Goal: Find specific page/section: Find specific page/section

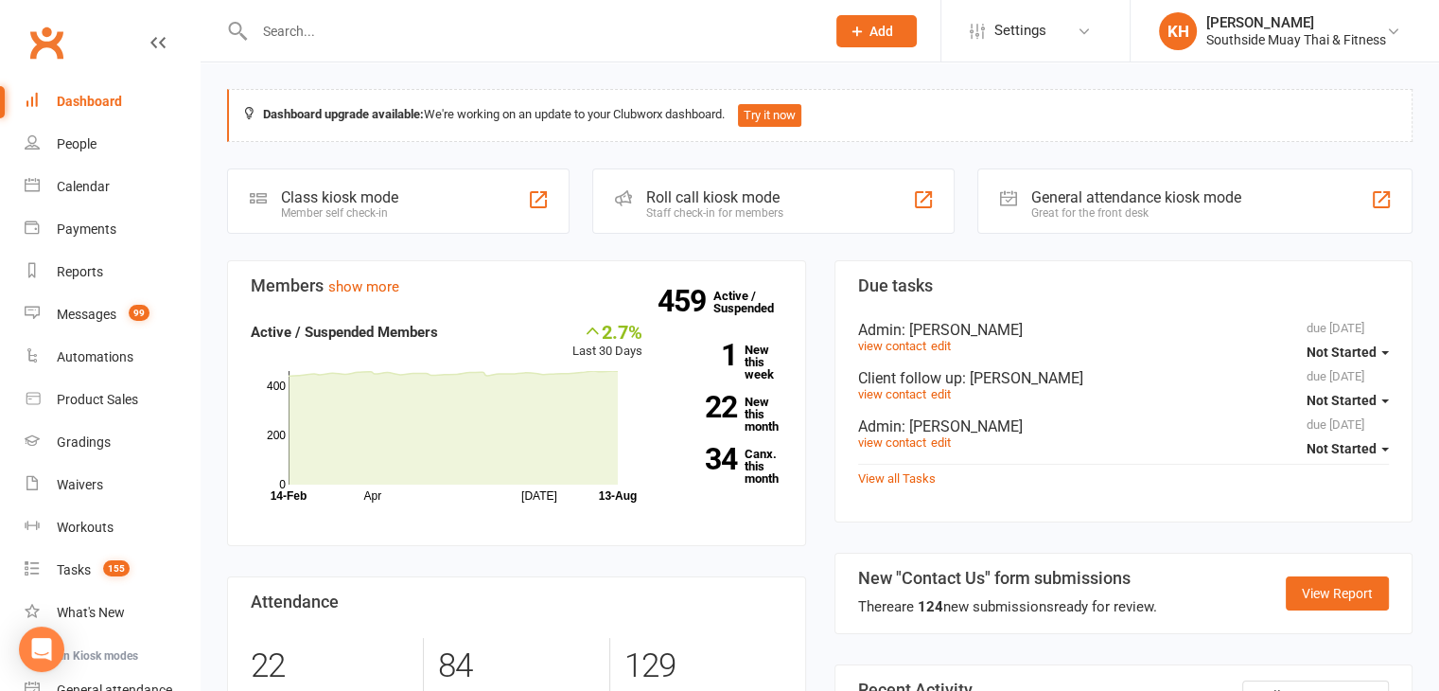
click at [310, 36] on input "text" at bounding box center [530, 31] width 563 height 26
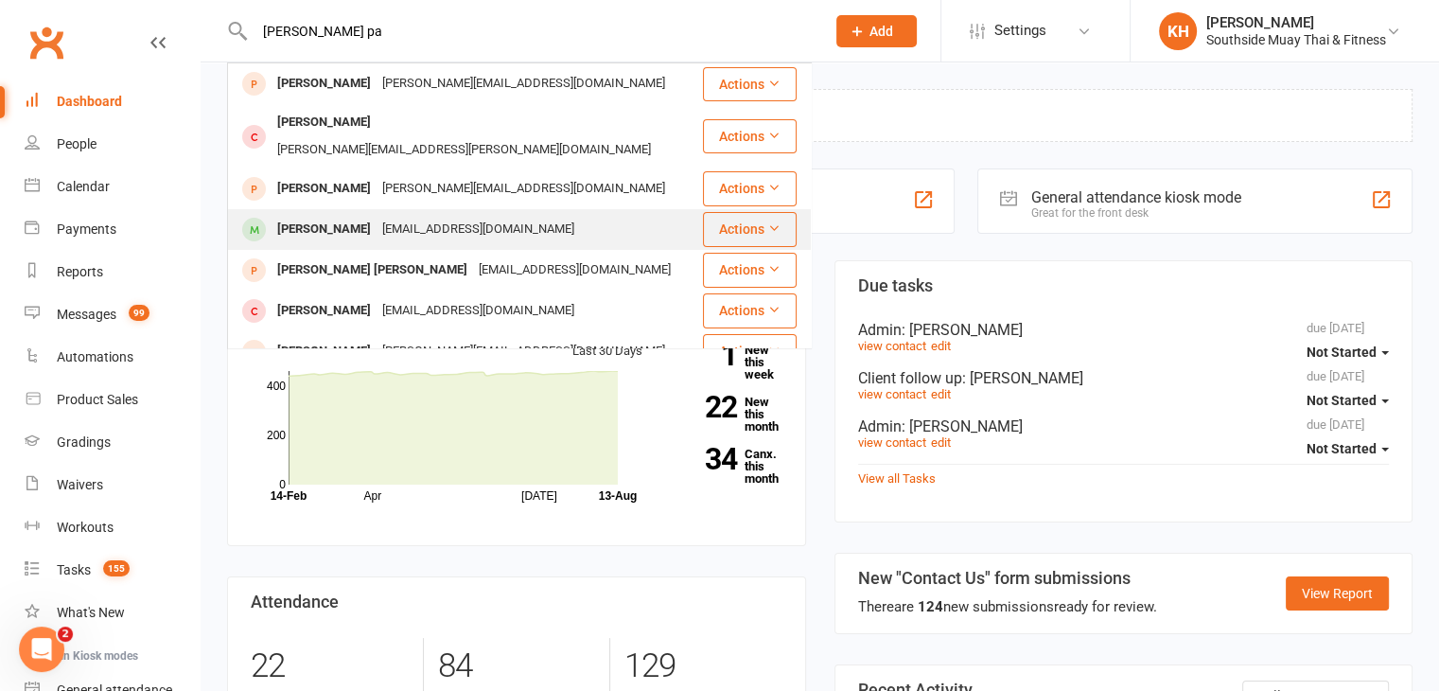
type input "[PERSON_NAME] pa"
click at [325, 216] on div "[PERSON_NAME]" at bounding box center [323, 229] width 105 height 27
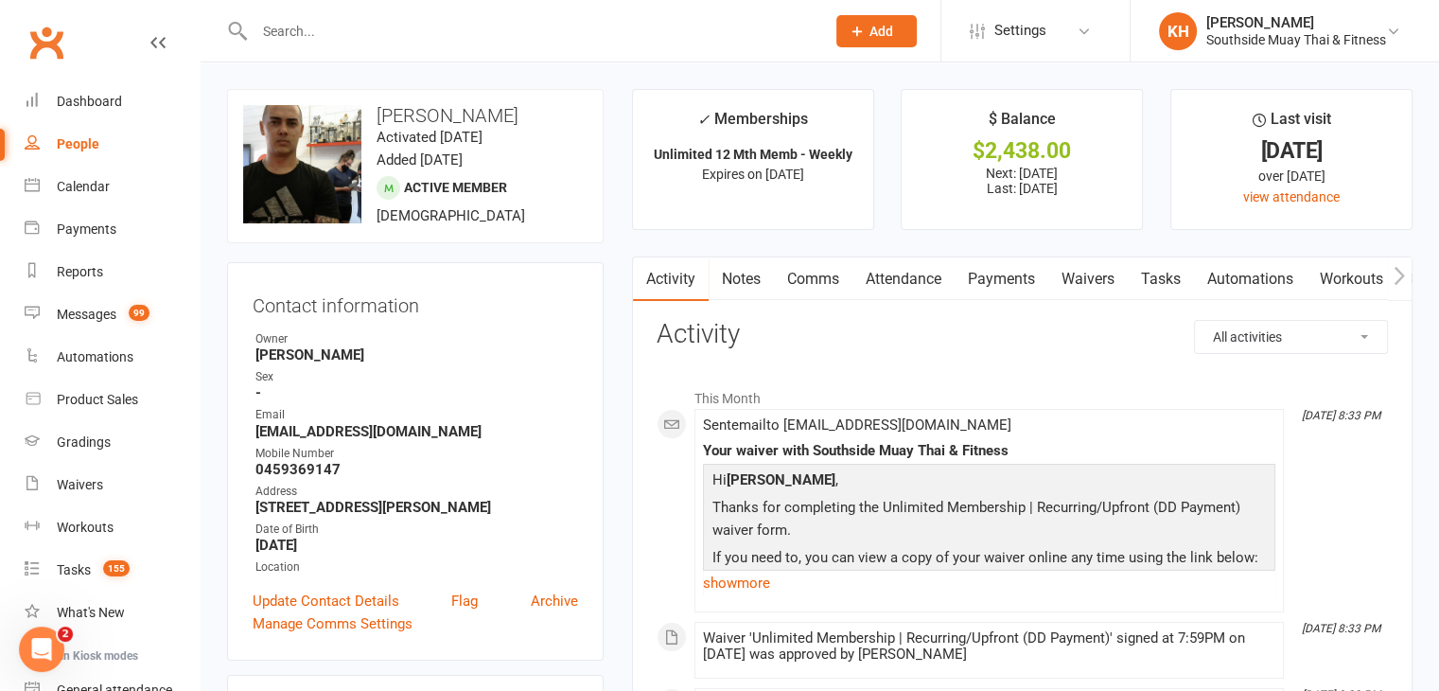
click at [747, 262] on link "Notes" at bounding box center [740, 279] width 65 height 44
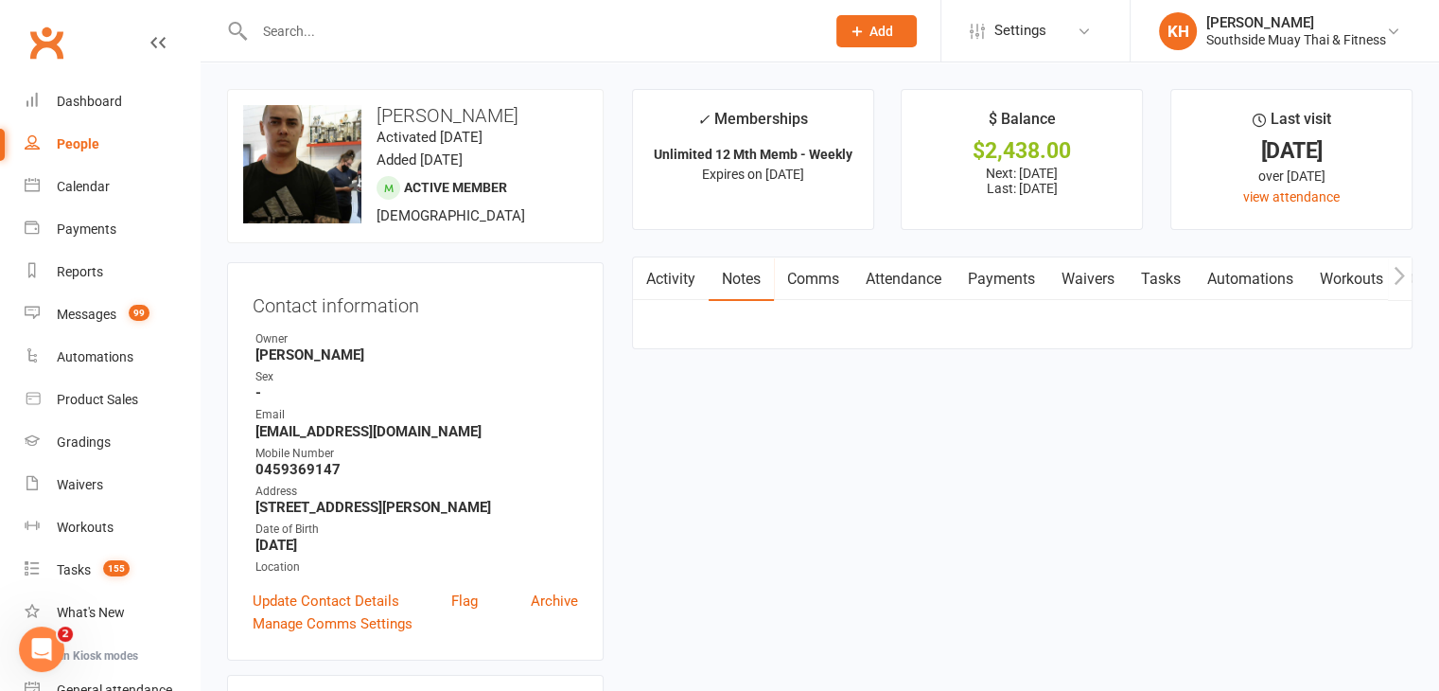
click at [747, 262] on link "Notes" at bounding box center [740, 279] width 65 height 44
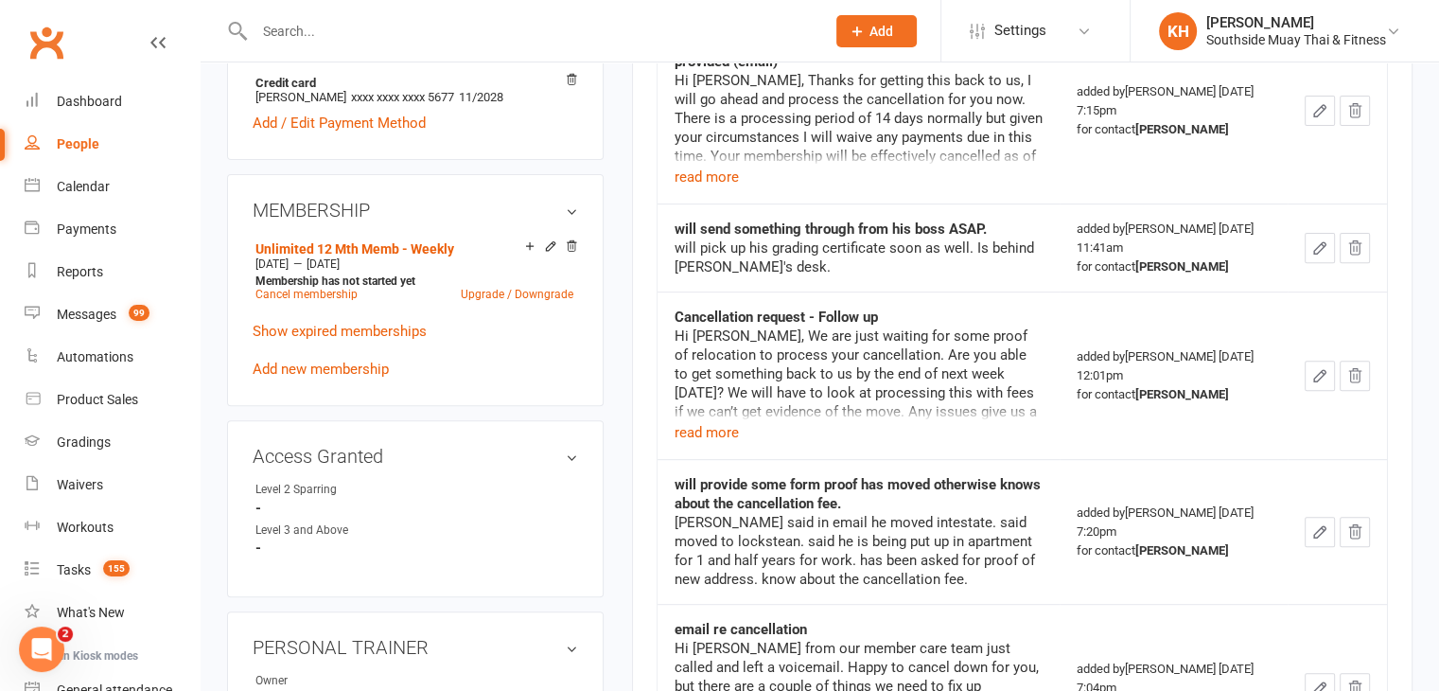
scroll to position [753, 0]
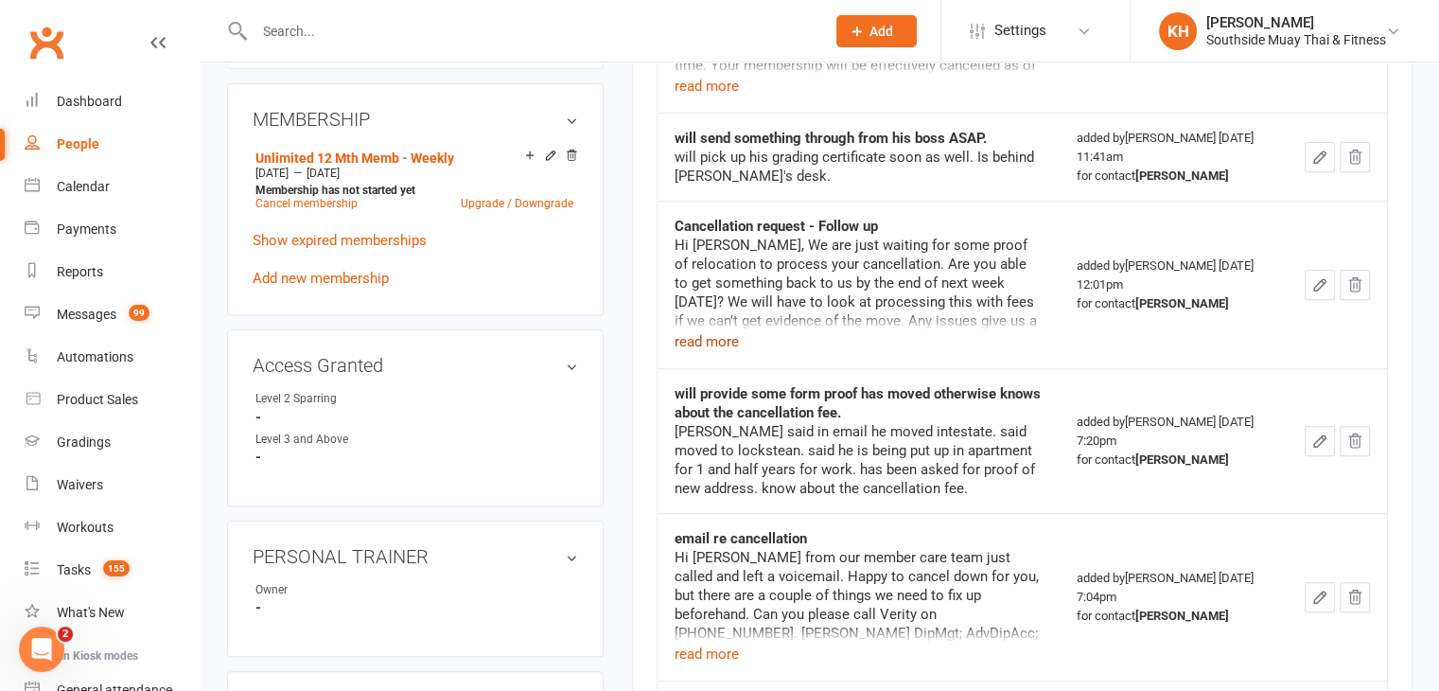
click at [709, 343] on button "read more" at bounding box center [706, 341] width 64 height 23
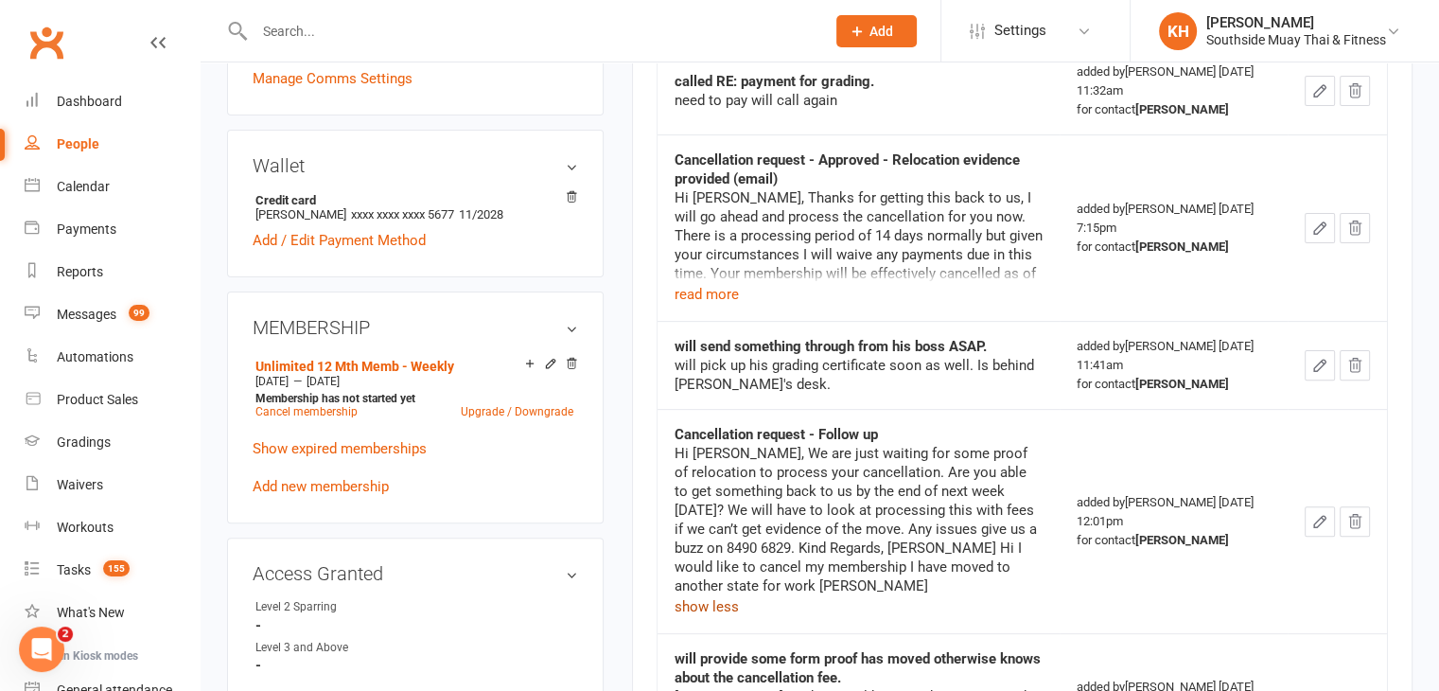
scroll to position [545, 0]
click at [690, 291] on button "read more" at bounding box center [706, 294] width 64 height 23
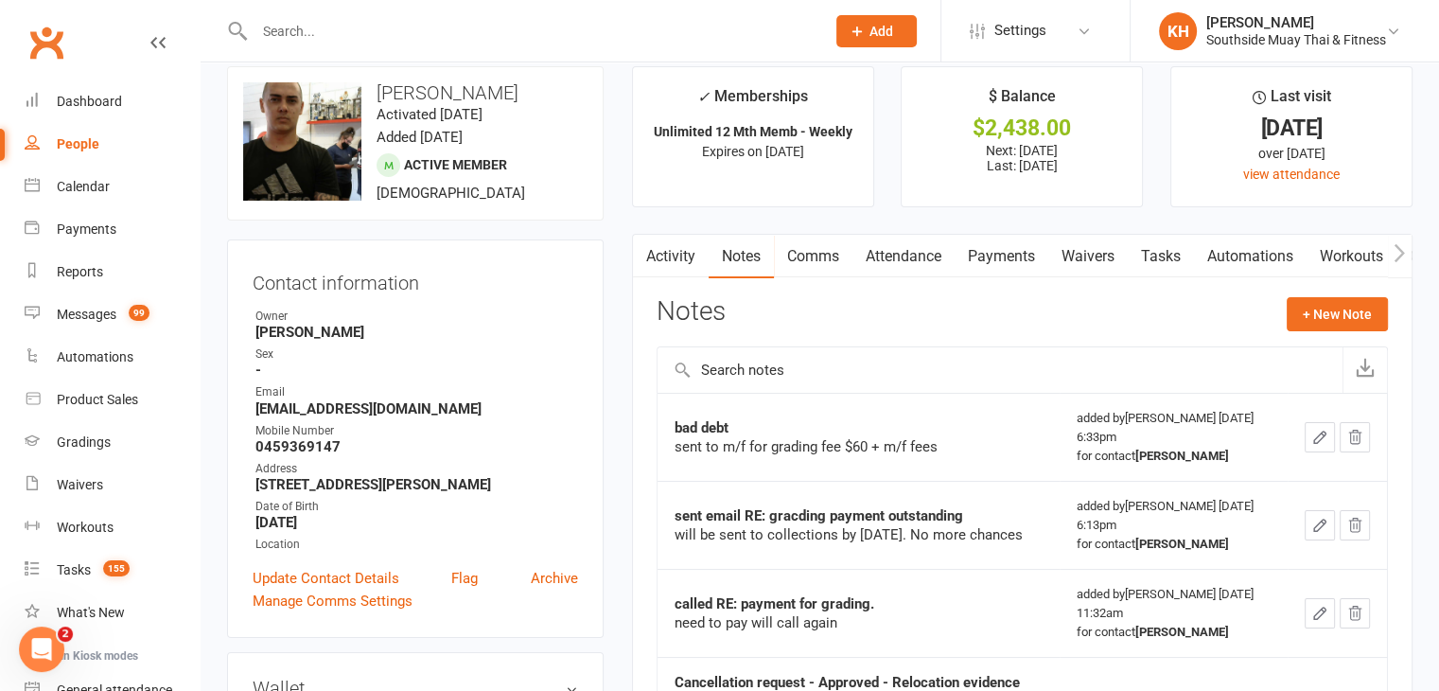
scroll to position [0, 0]
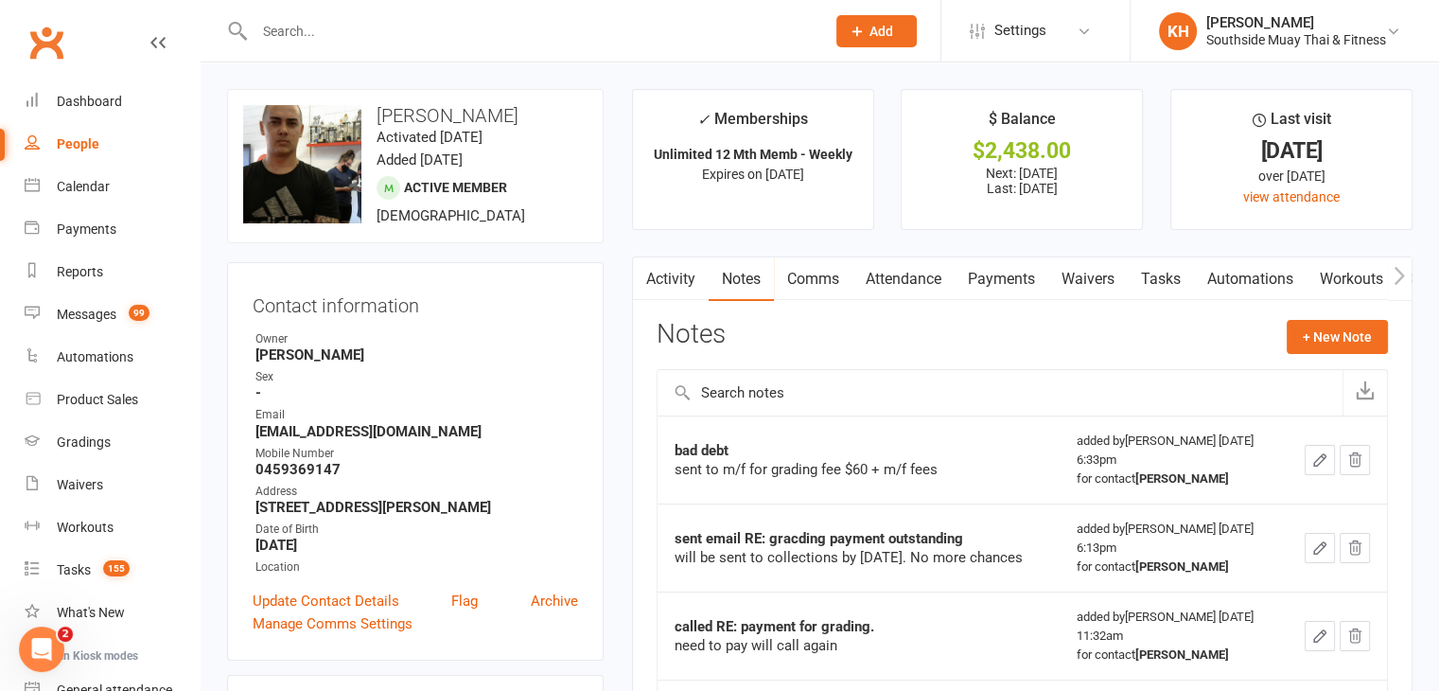
click at [929, 271] on link "Attendance" at bounding box center [903, 279] width 102 height 44
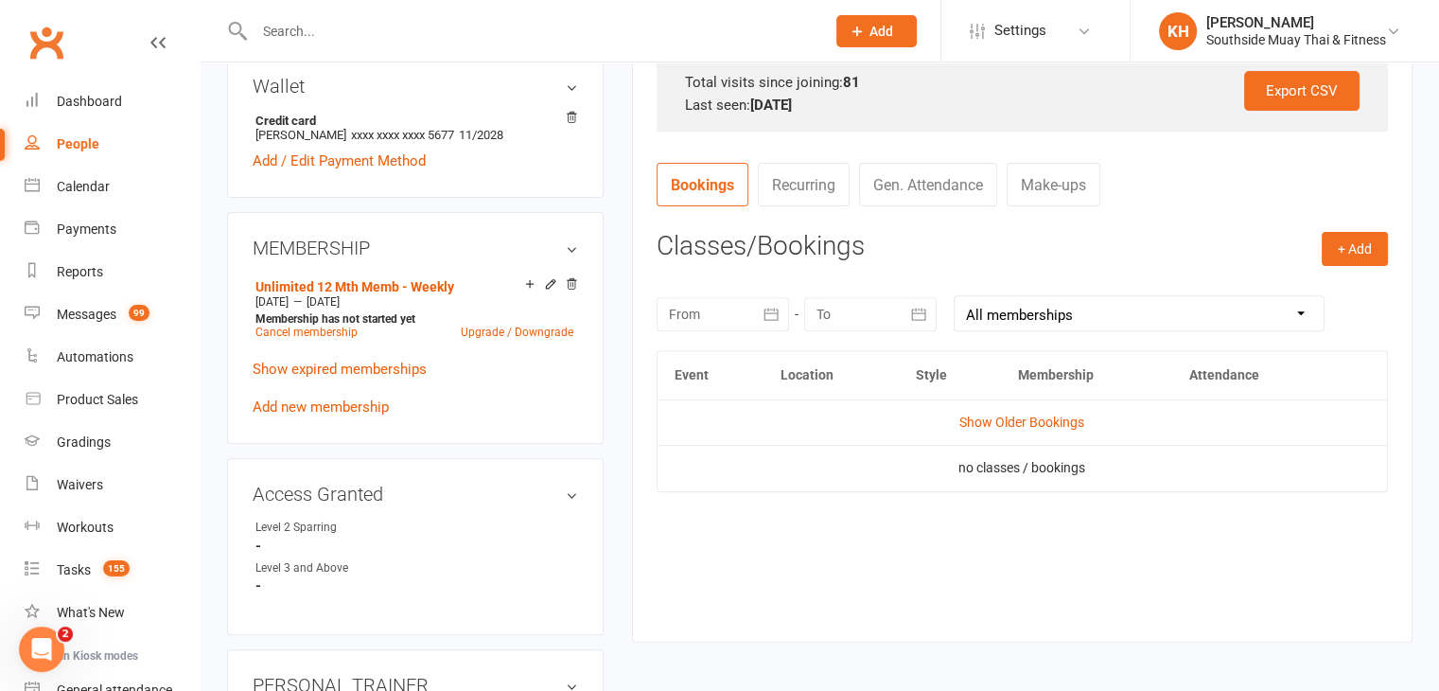
scroll to position [648, 0]
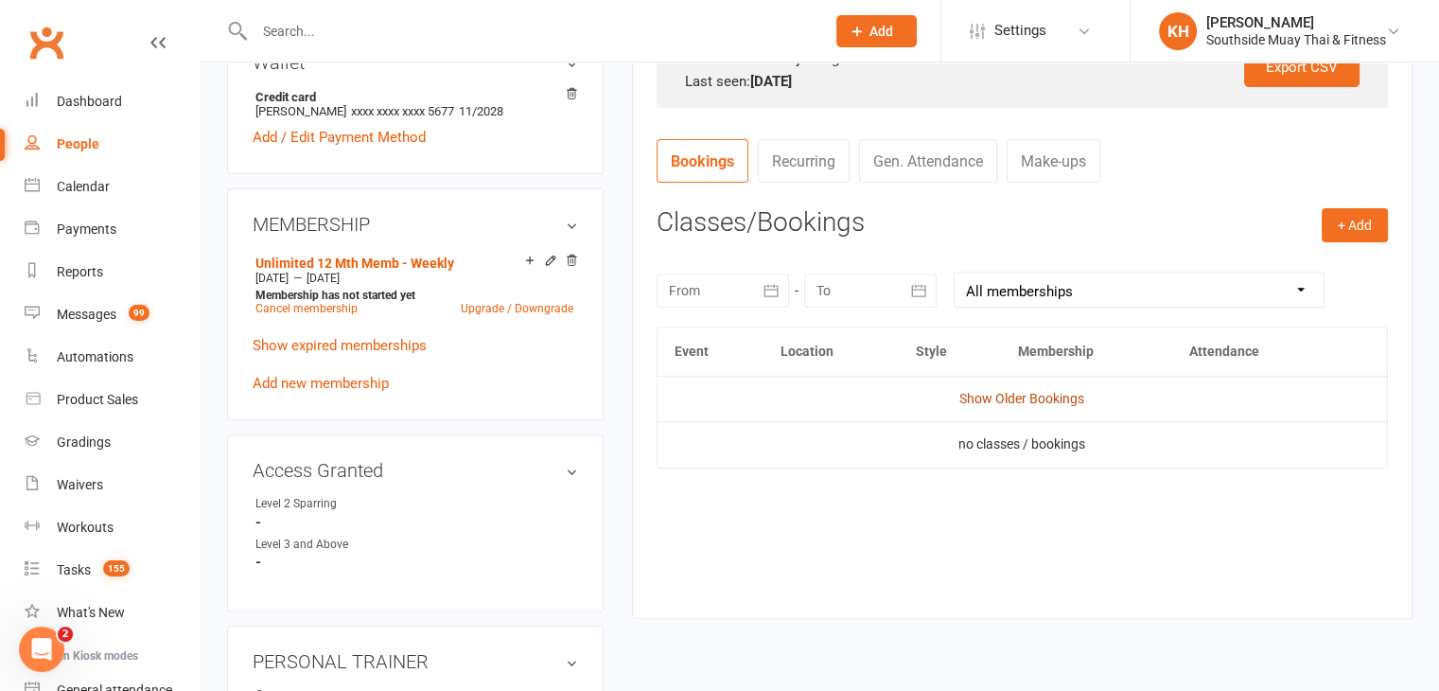
click at [1037, 395] on link "Show Older Bookings" at bounding box center [1021, 398] width 125 height 15
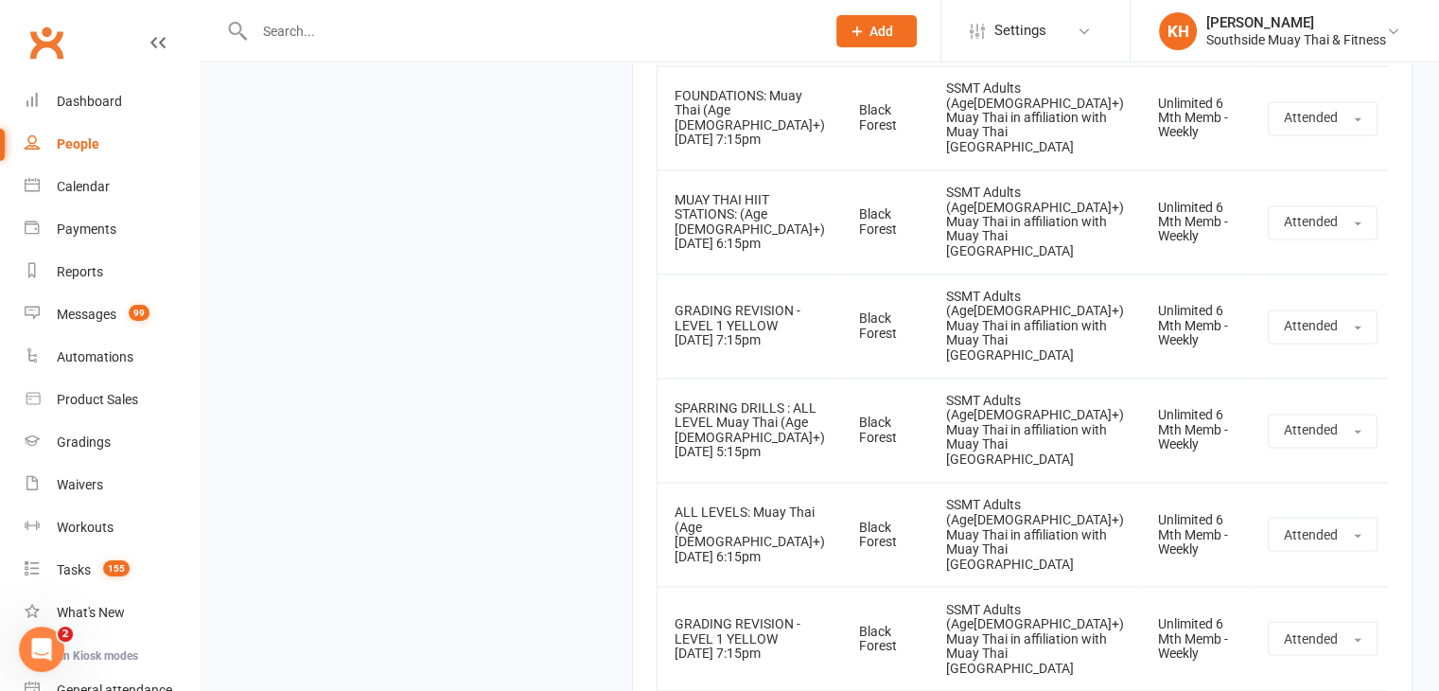
scroll to position [10250, 0]
